Goal: Information Seeking & Learning: Learn about a topic

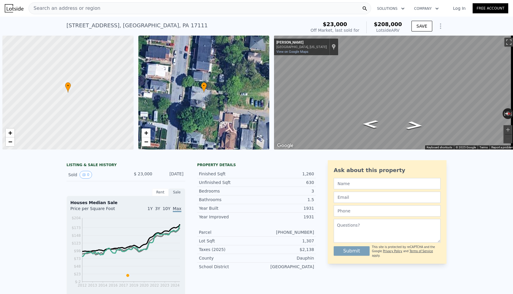
scroll to position [0, 2]
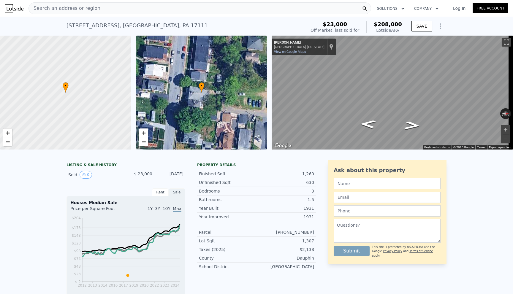
click at [45, 7] on span "Search an address or region" at bounding box center [65, 8] width 72 height 7
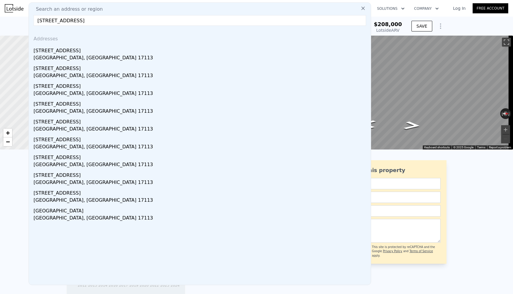
type input "[STREET_ADDRESS]"
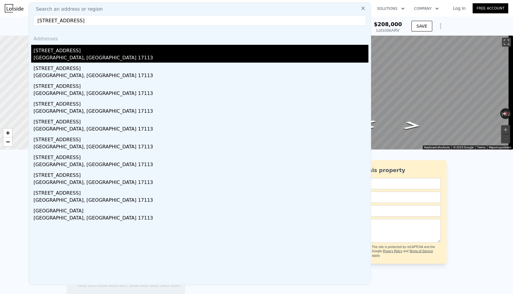
click at [58, 48] on div "[STREET_ADDRESS]" at bounding box center [201, 50] width 335 height 10
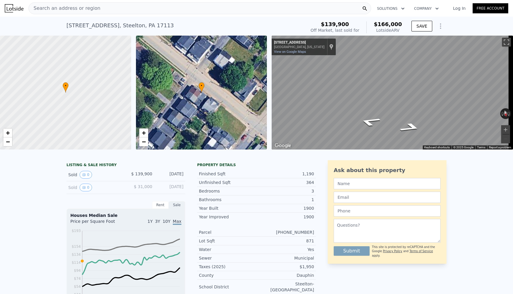
click at [50, 9] on span "Search an address or region" at bounding box center [65, 8] width 72 height 7
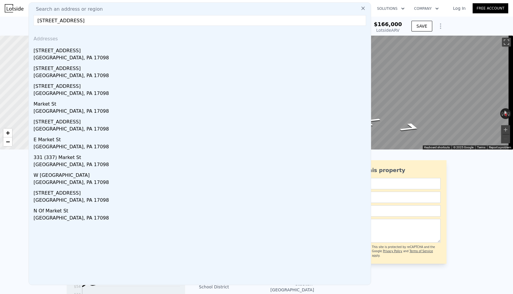
type input "[STREET_ADDRESS]"
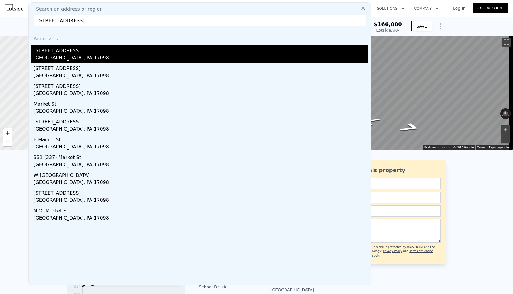
click at [61, 51] on div "[STREET_ADDRESS]" at bounding box center [201, 50] width 335 height 10
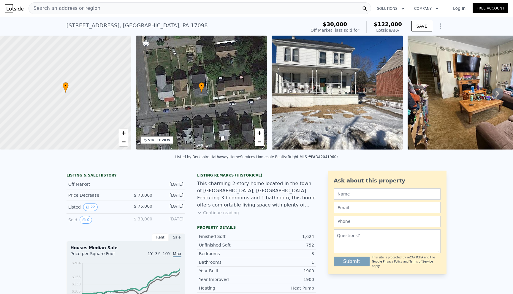
type input "4"
type input "2"
type input "1026"
type input "1436"
type input "1307"
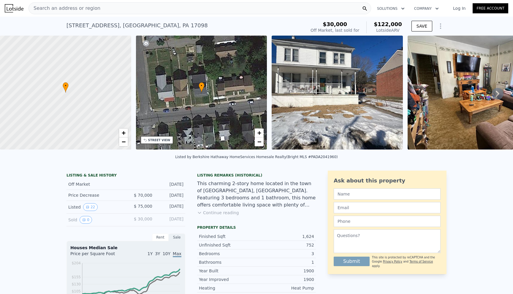
type input "1307"
type input "$ 166,000"
type input "$ 4,519"
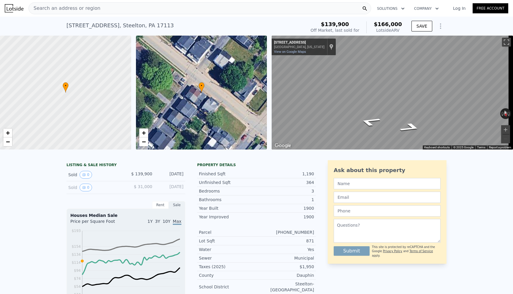
click at [54, 7] on span "Search an address or region" at bounding box center [65, 8] width 72 height 7
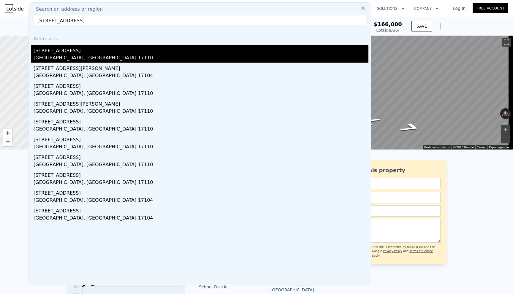
type input "[STREET_ADDRESS]"
click at [81, 55] on div "[GEOGRAPHIC_DATA], [GEOGRAPHIC_DATA] 17110" at bounding box center [201, 58] width 335 height 8
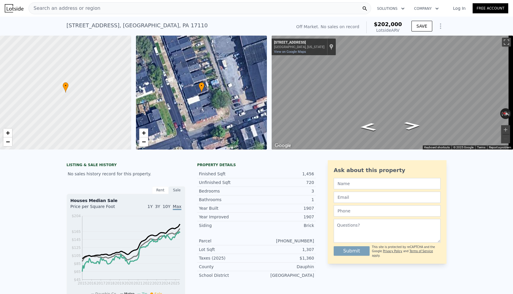
click at [157, 7] on div "Search an address or region" at bounding box center [200, 8] width 343 height 12
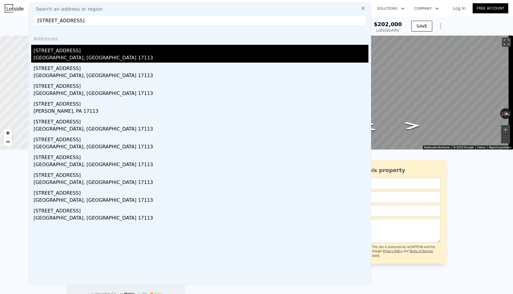
type input "[STREET_ADDRESS]"
click at [77, 45] on div "[STREET_ADDRESS]" at bounding box center [201, 50] width 335 height 10
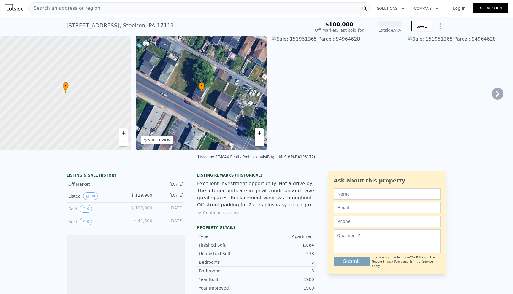
click at [100, 6] on div "Search an address or region" at bounding box center [200, 8] width 343 height 12
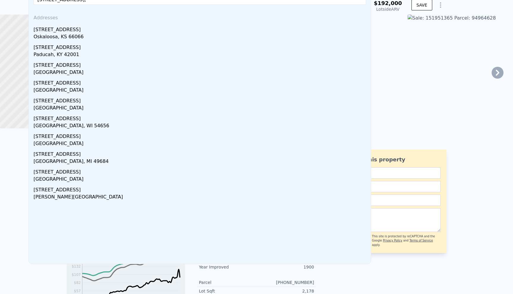
scroll to position [59, 0]
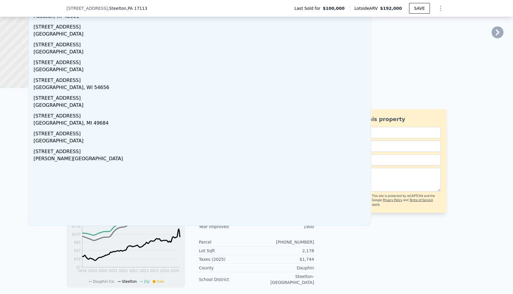
type input "[STREET_ADDRESS],"
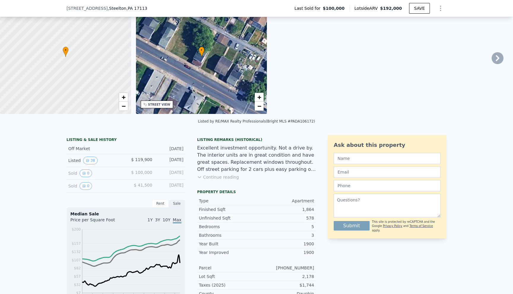
click at [13, 27] on div at bounding box center [65, 57] width 157 height 137
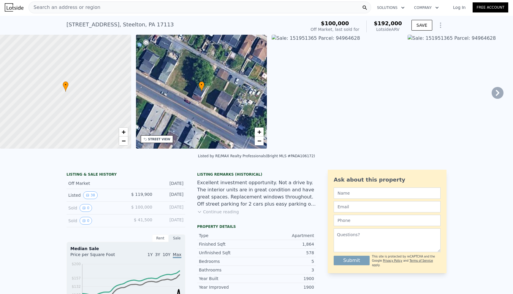
scroll to position [0, 0]
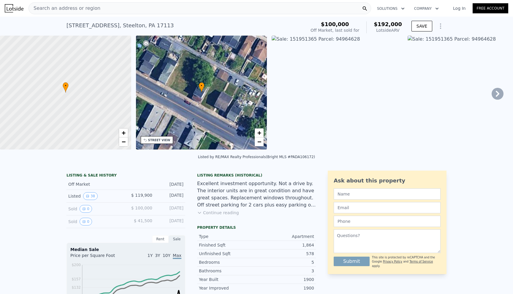
click at [77, 10] on span "Search an address or region" at bounding box center [65, 8] width 72 height 7
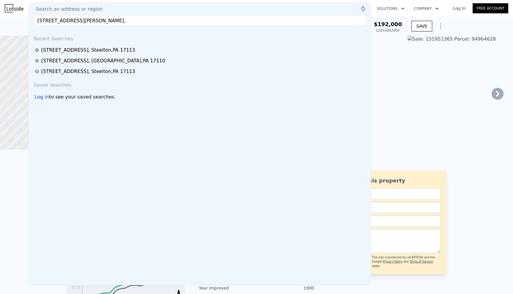
type input "[STREET_ADDRESS][PERSON_NAME],"
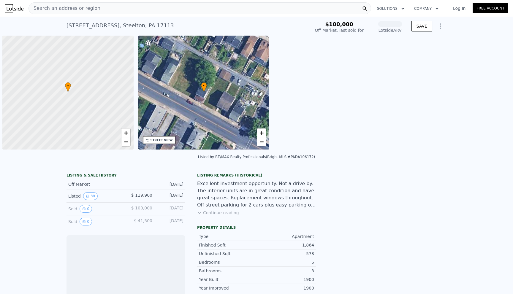
scroll to position [0, 2]
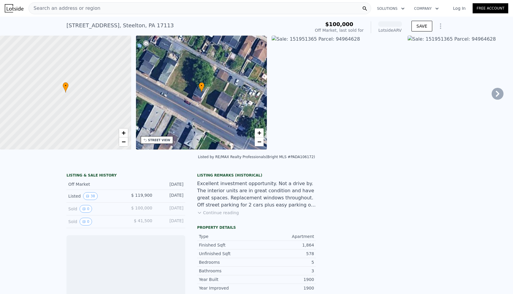
click at [51, 10] on span "Search an address or region" at bounding box center [65, 8] width 72 height 7
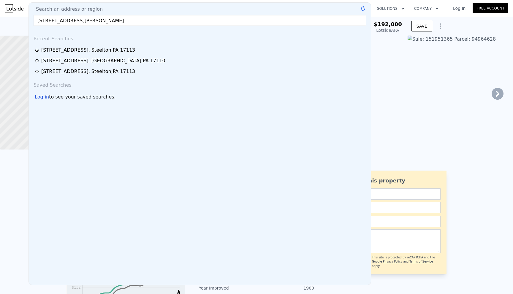
type input "[STREET_ADDRESS][PERSON_NAME]"
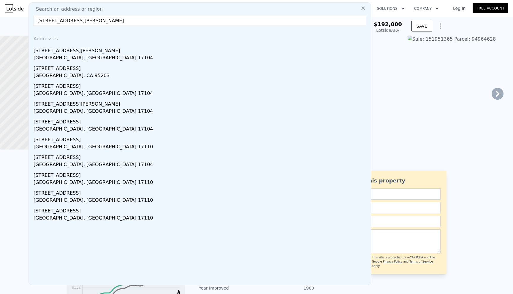
drag, startPoint x: 94, startPoint y: 23, endPoint x: 85, endPoint y: 31, distance: 12.4
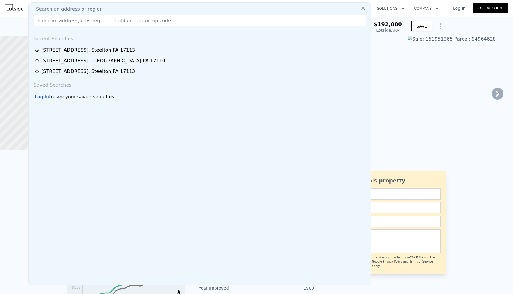
paste input "1815 Susquehanna St, Harrisburg, PA 17102"
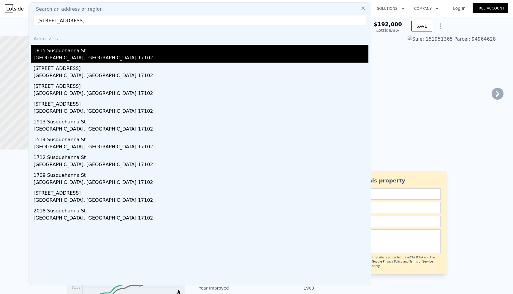
type input "1815 Susquehanna St, Harrisburg, PA 1710"
click at [63, 50] on div "1815 Susquehanna St" at bounding box center [201, 50] width 335 height 10
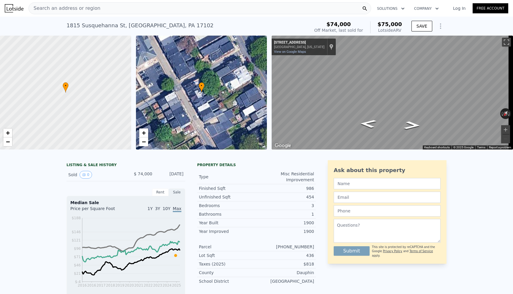
click at [59, 9] on span "Search an address or region" at bounding box center [65, 8] width 72 height 7
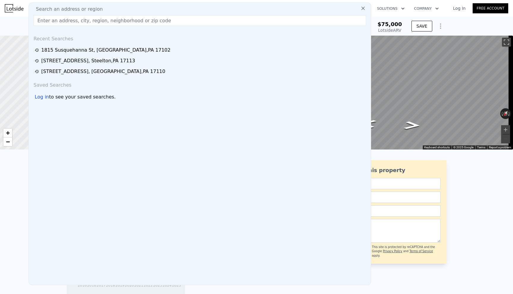
drag, startPoint x: 59, startPoint y: 9, endPoint x: 56, endPoint y: 20, distance: 12.1
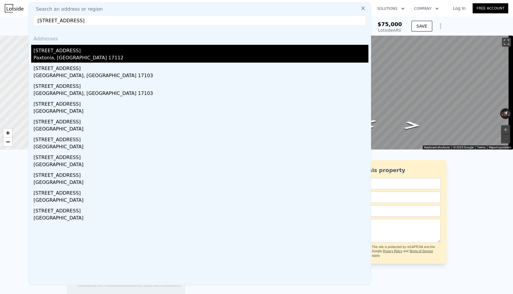
type input "5720 Jonestown Rd, Harrisburg, PA 1711"
click at [70, 59] on div "Paxtonia, PA 17112" at bounding box center [201, 58] width 335 height 8
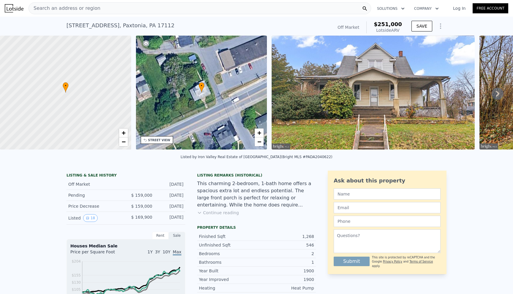
click at [67, 11] on span "Search an address or region" at bounding box center [65, 8] width 72 height 7
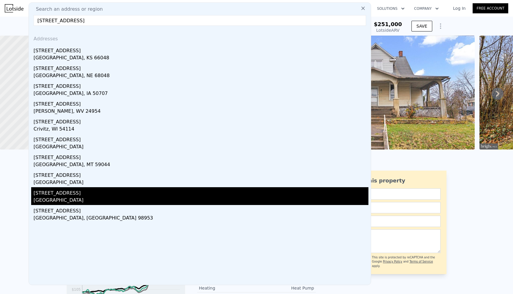
type input "1012 2nd Ave,"
click at [43, 195] on div "1012 2nd Ave" at bounding box center [201, 192] width 335 height 10
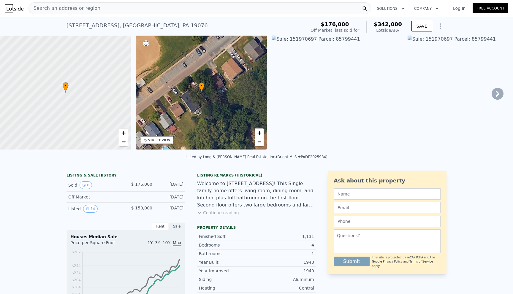
type input "3"
type input "1036"
type input "1706"
type input "9583"
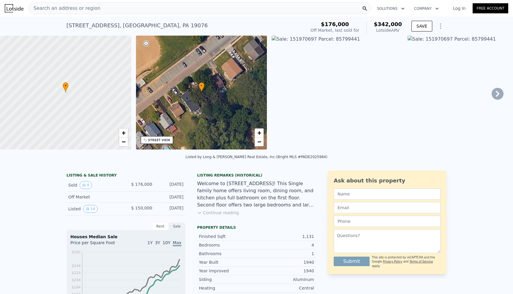
type input "16553"
type input "$ 251,000"
type input "$ 63,724"
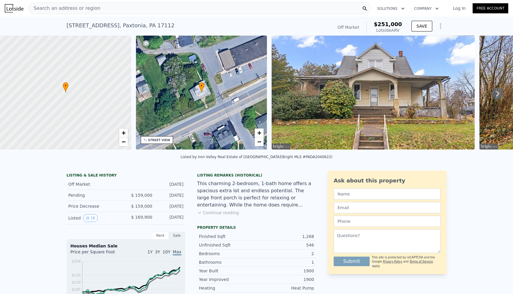
click at [97, 9] on div "Search an address or region" at bounding box center [200, 8] width 343 height 12
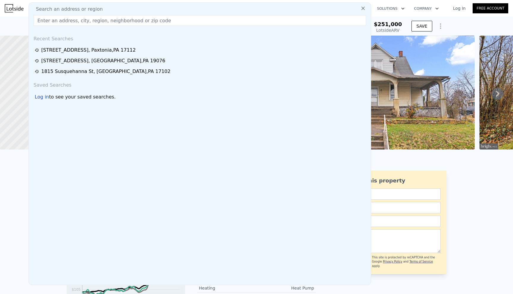
drag, startPoint x: 89, startPoint y: 22, endPoint x: 97, endPoint y: 39, distance: 18.9
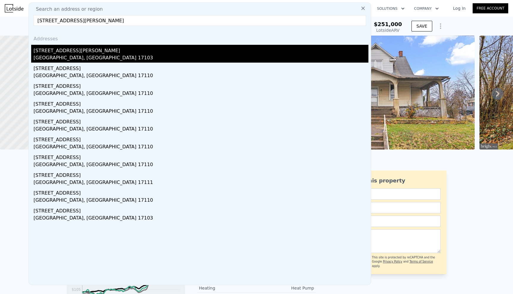
type input "2717 Butler St, Harrisburg, PA 17103"
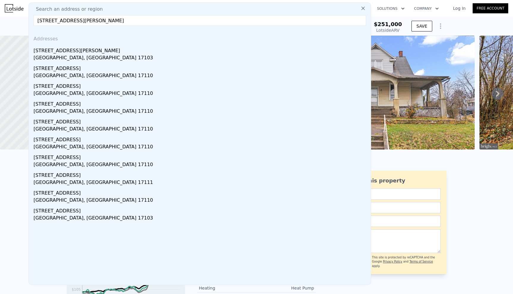
click at [62, 52] on div "2717 Butler St" at bounding box center [201, 50] width 335 height 10
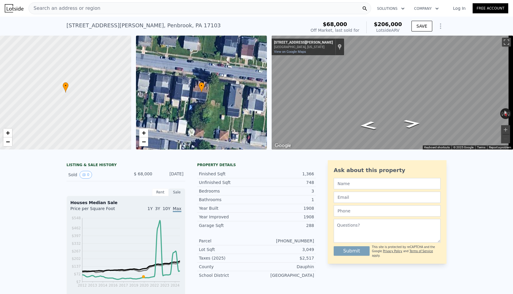
click at [121, 8] on div "Search an address or region" at bounding box center [200, 8] width 343 height 12
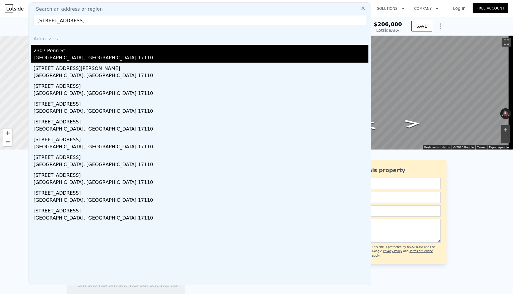
type input "2307 Penn St, Harrisburg, PA 17110"
click at [54, 56] on div "[GEOGRAPHIC_DATA], [GEOGRAPHIC_DATA] 17110" at bounding box center [201, 58] width 335 height 8
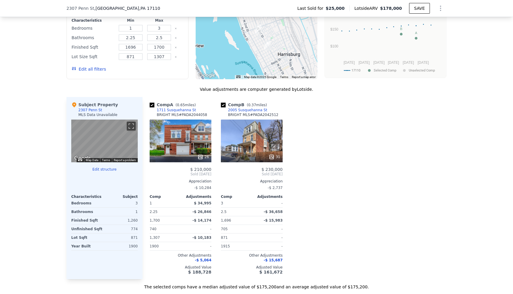
scroll to position [295, 0]
